Goal: Task Accomplishment & Management: Use online tool/utility

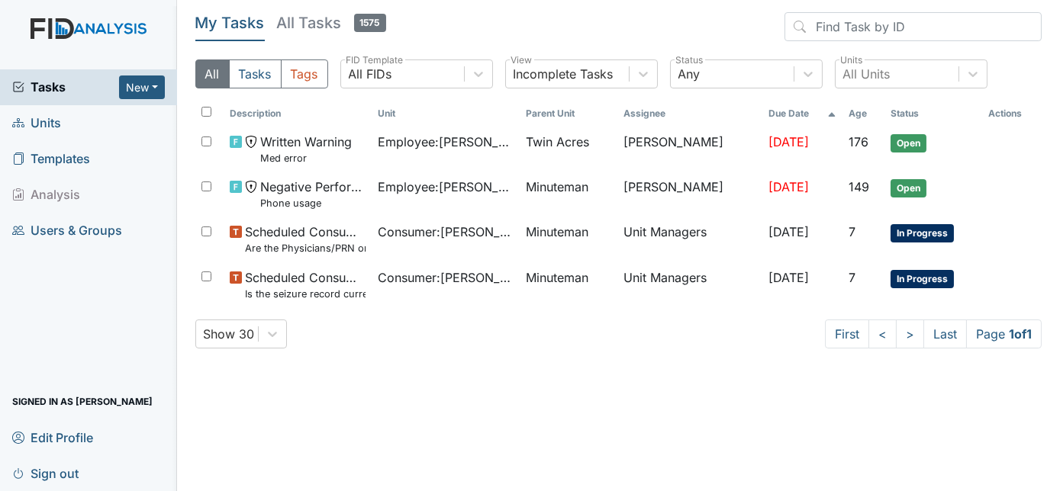
click at [37, 124] on span "Units" at bounding box center [36, 123] width 49 height 24
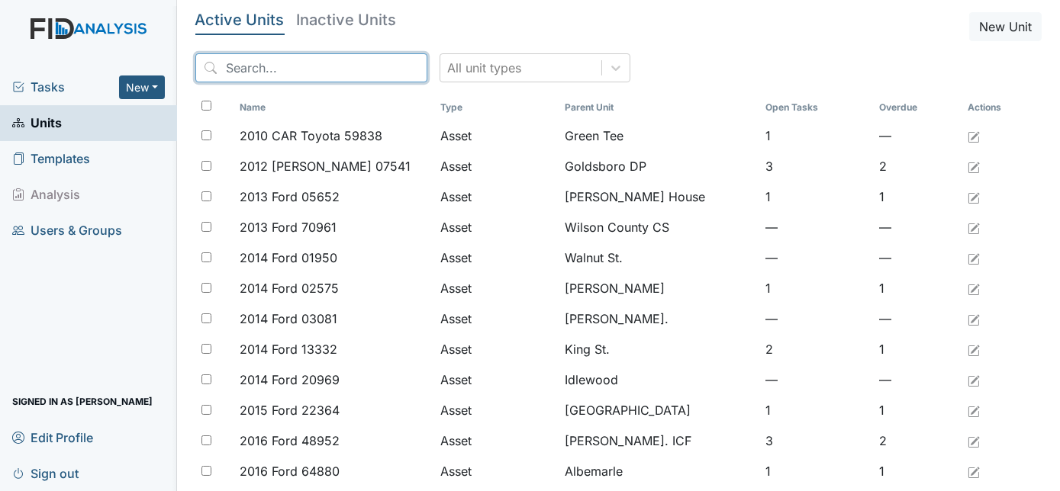
click at [246, 76] on input "search" at bounding box center [311, 67] width 232 height 29
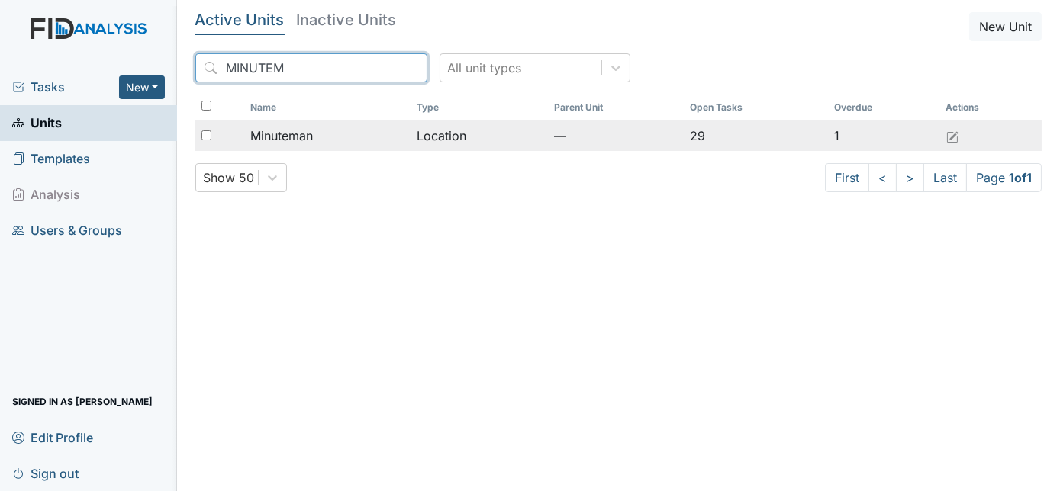
type input "MINUTEM"
click at [204, 136] on input "checkbox" at bounding box center [206, 135] width 10 height 10
checkbox input "true"
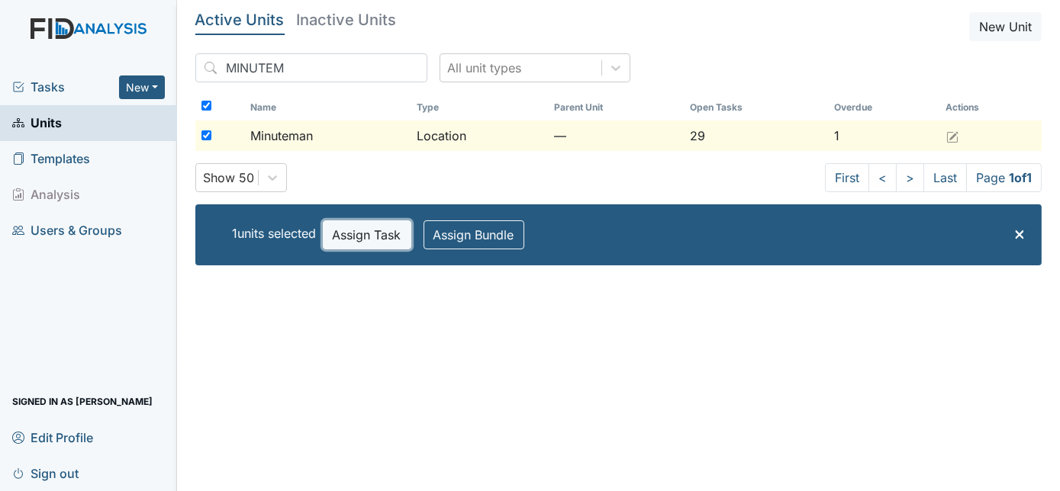
click at [364, 227] on button "Assign Task" at bounding box center [367, 234] width 88 height 29
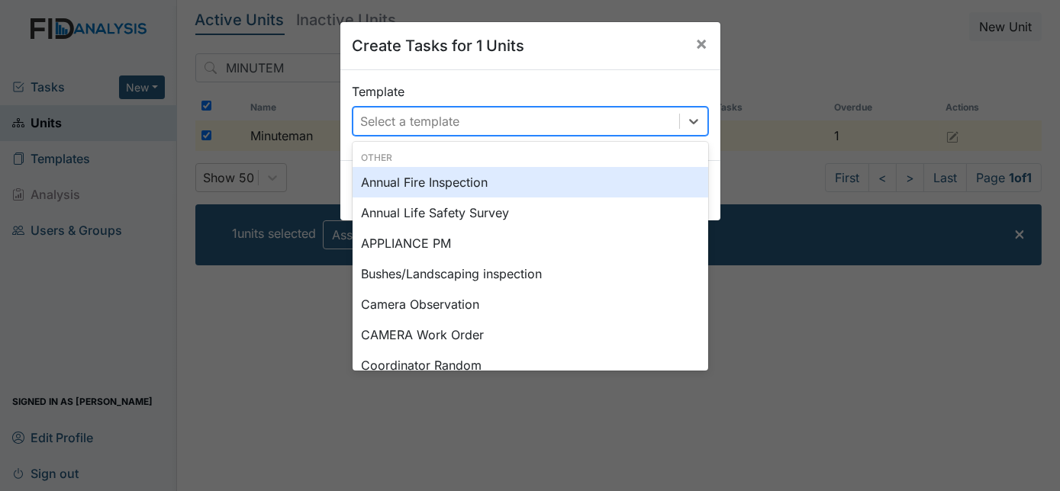
click at [393, 116] on div "Select a template" at bounding box center [410, 121] width 99 height 18
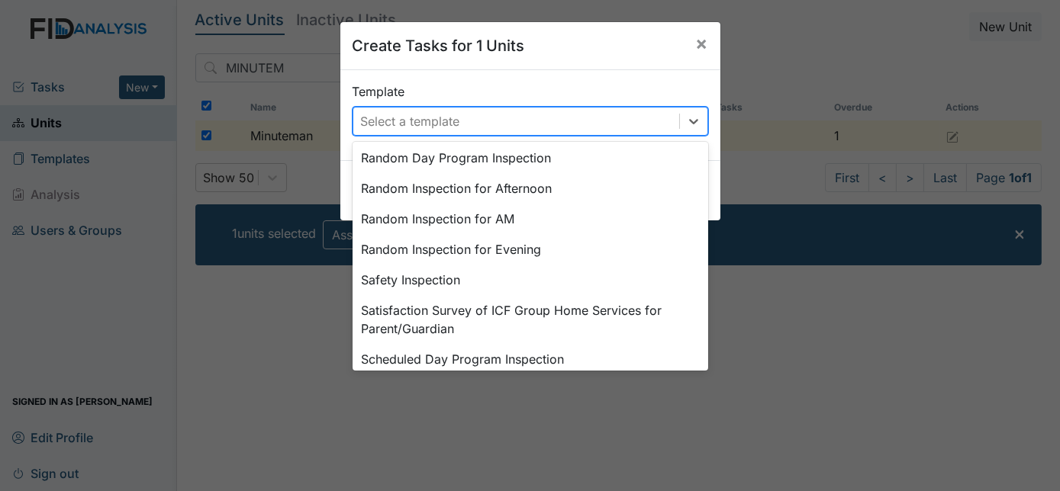
scroll to position [708, 0]
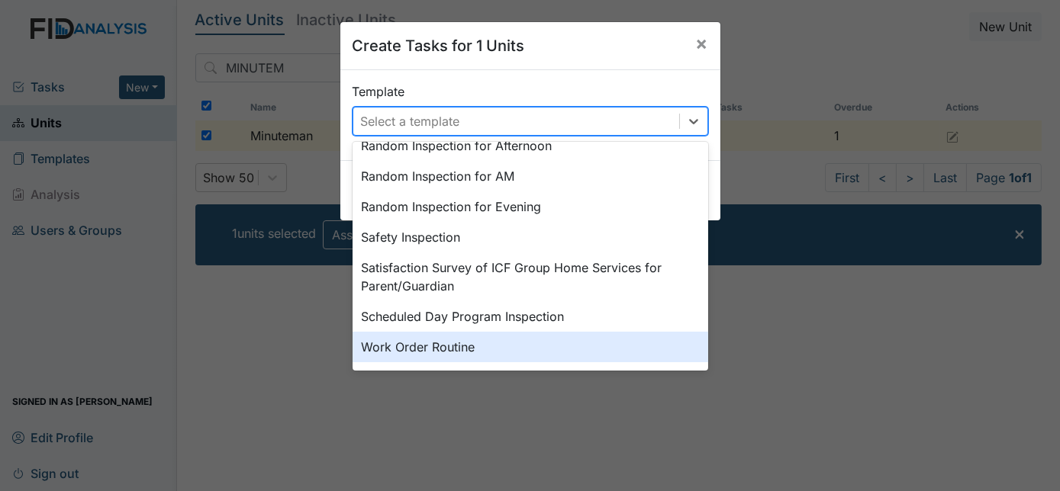
click at [516, 349] on div "Work Order Routine" at bounding box center [529, 347] width 355 height 31
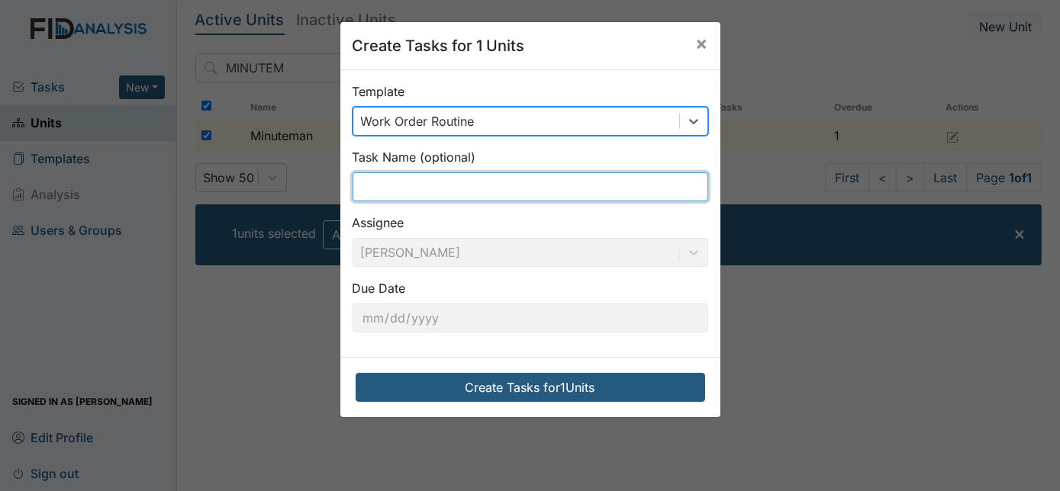
click at [399, 188] on input "text" at bounding box center [529, 186] width 355 height 29
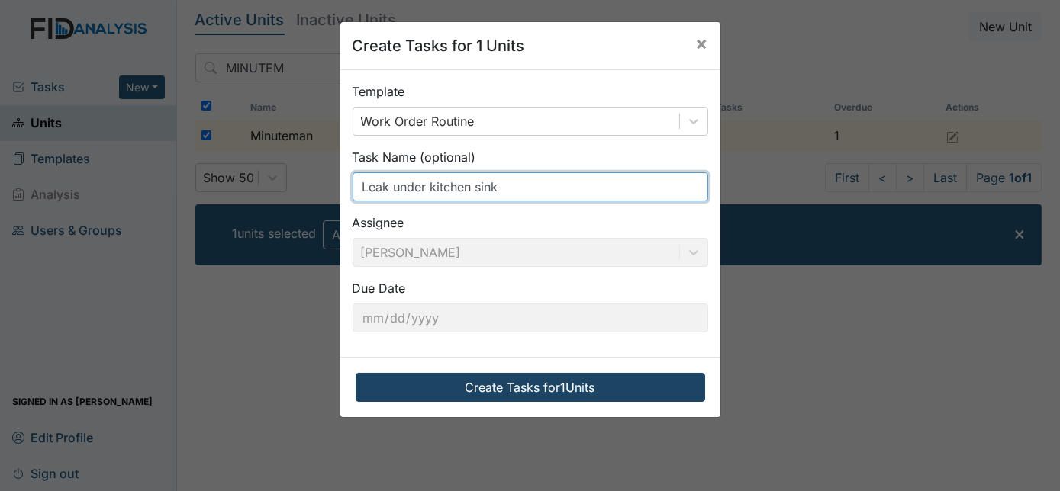
type input "Leak under kitchen sink"
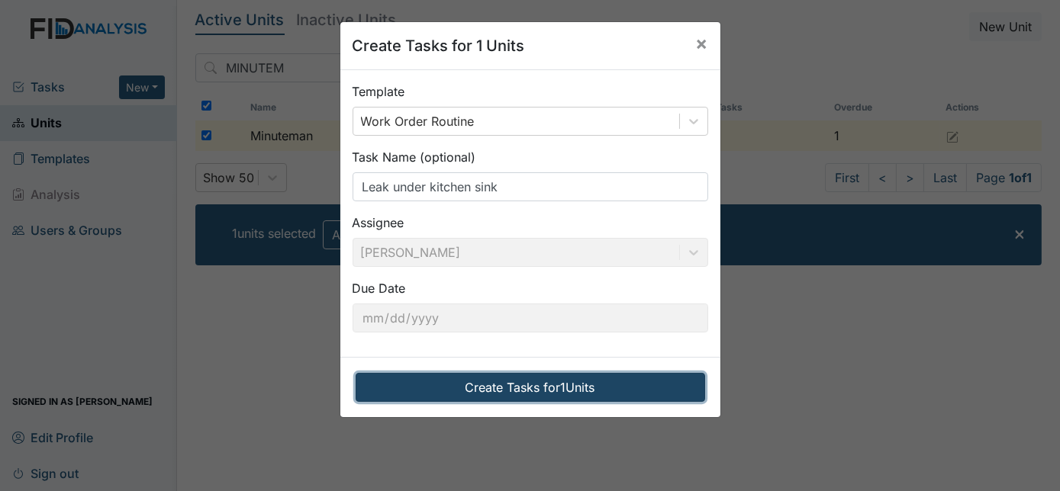
click at [558, 390] on button "Create Tasks for 1 Units" at bounding box center [529, 387] width 349 height 29
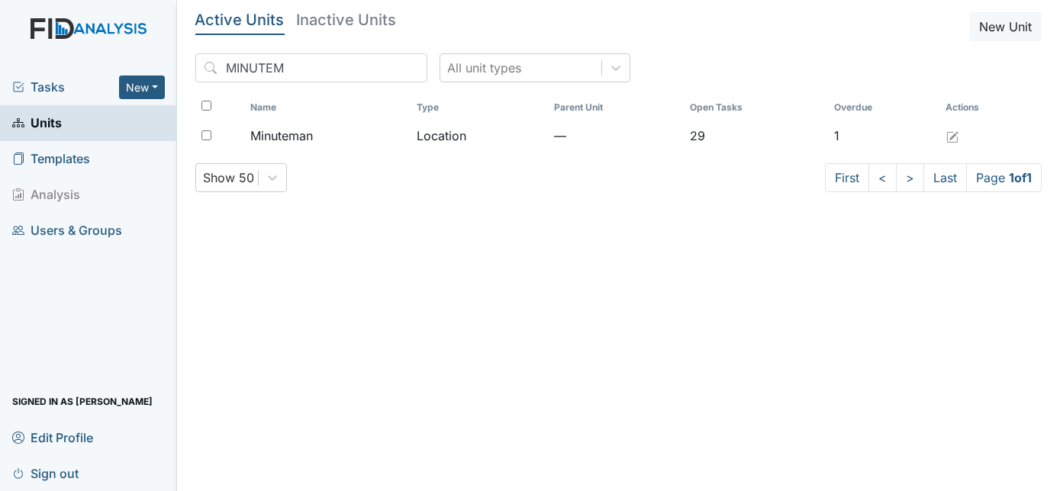
click at [31, 80] on span "Tasks" at bounding box center [65, 87] width 107 height 18
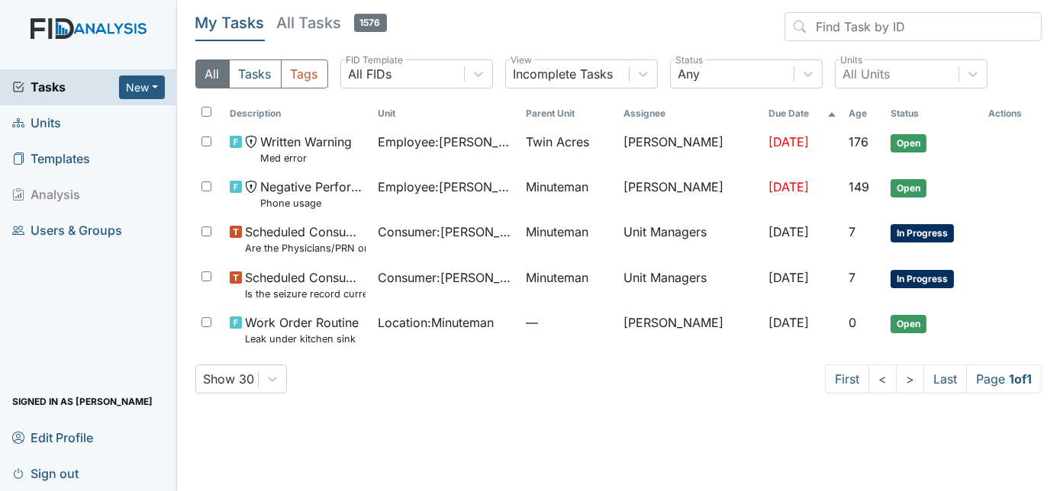
click at [31, 80] on span "Tasks" at bounding box center [65, 87] width 107 height 18
